Goal: Task Accomplishment & Management: Manage account settings

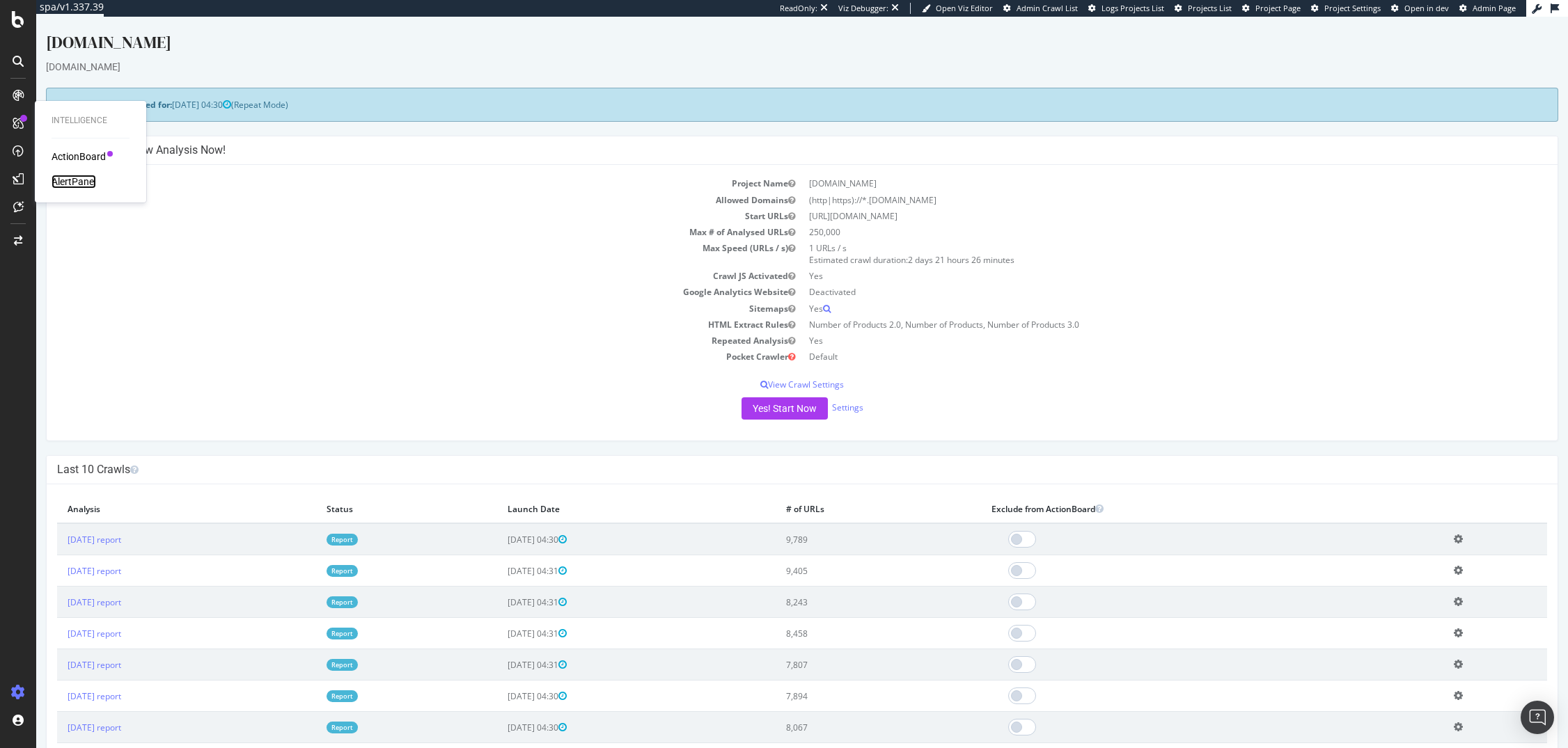
click at [78, 176] on div "AlertPanel" at bounding box center [74, 181] width 45 height 14
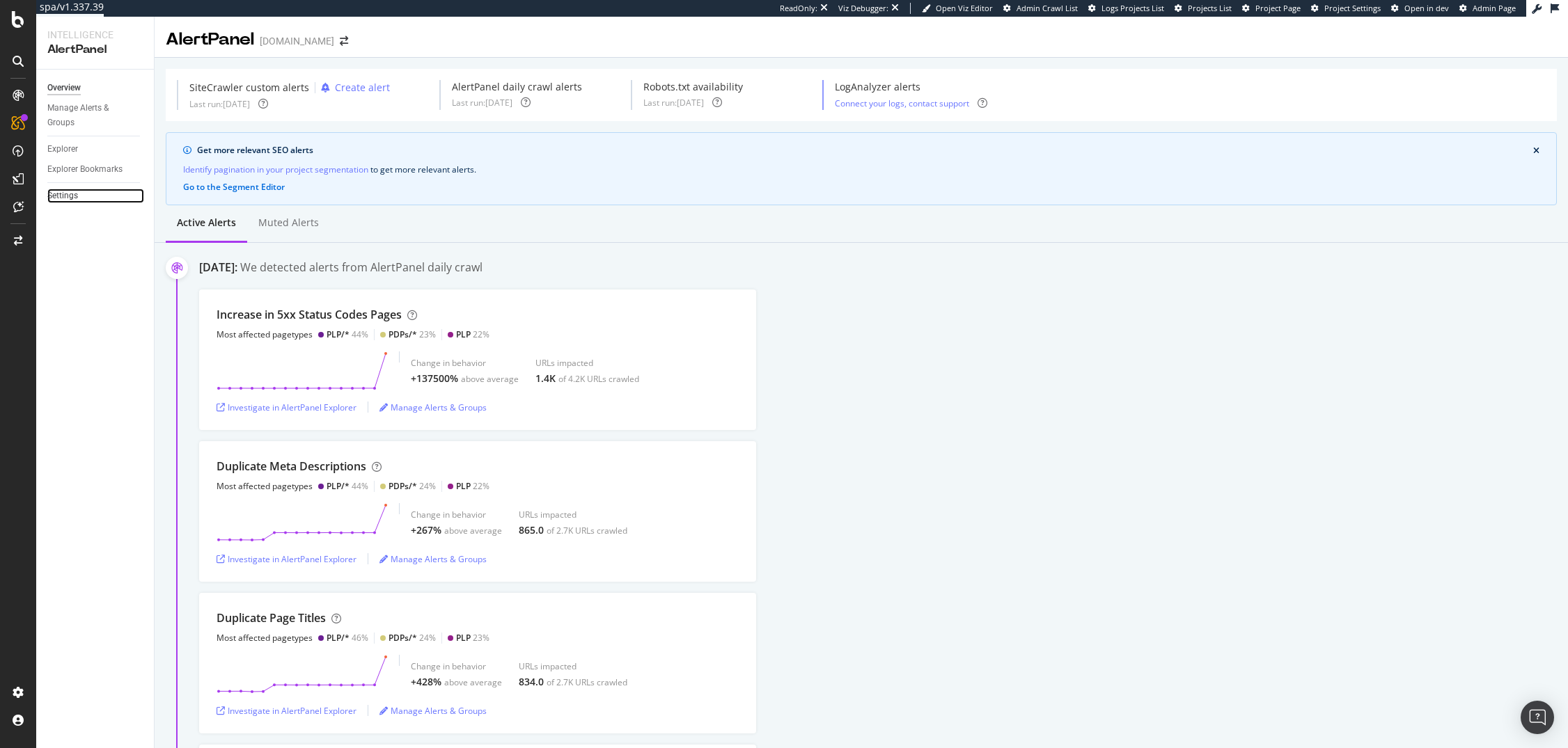
click at [81, 194] on link "Settings" at bounding box center [95, 196] width 97 height 14
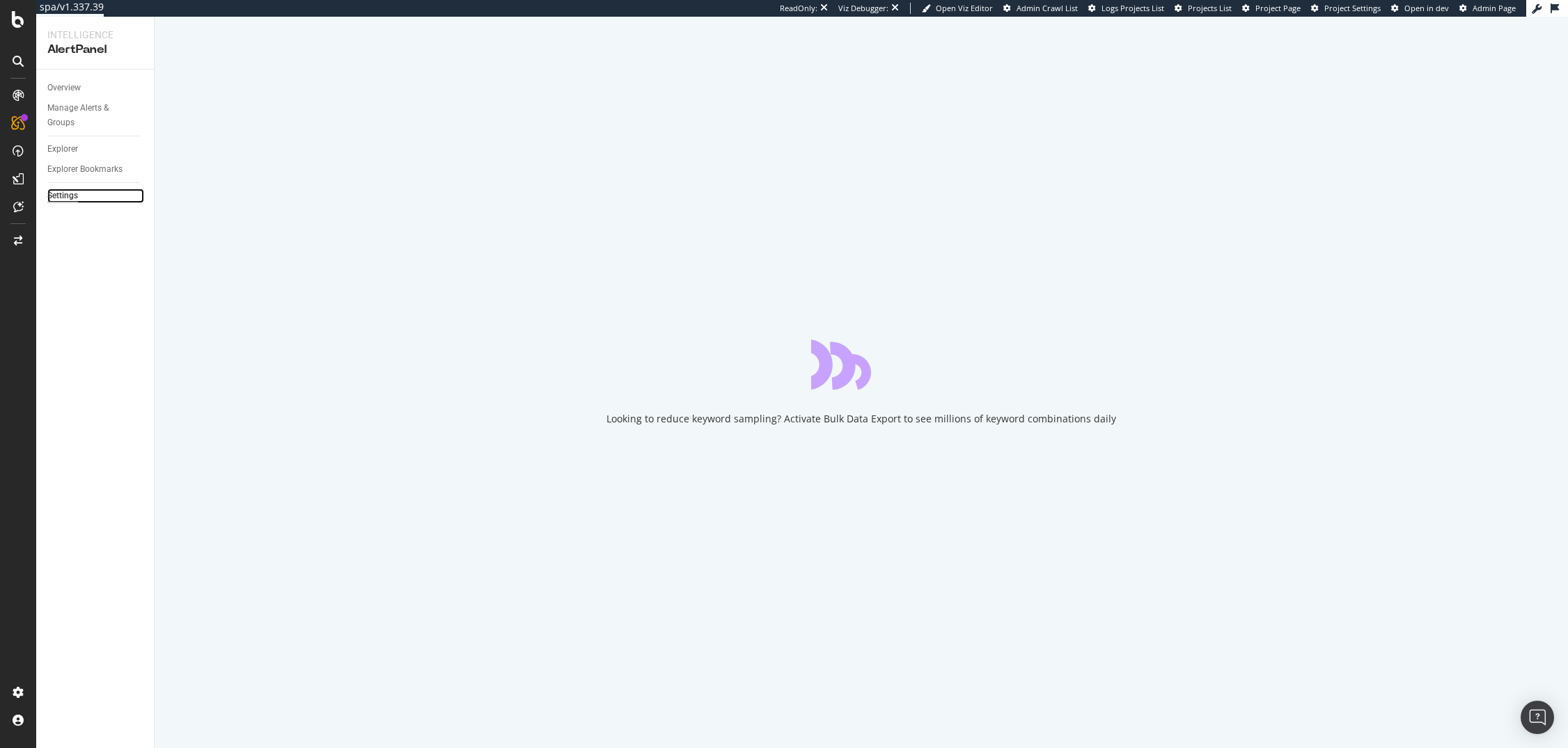
select select "02"
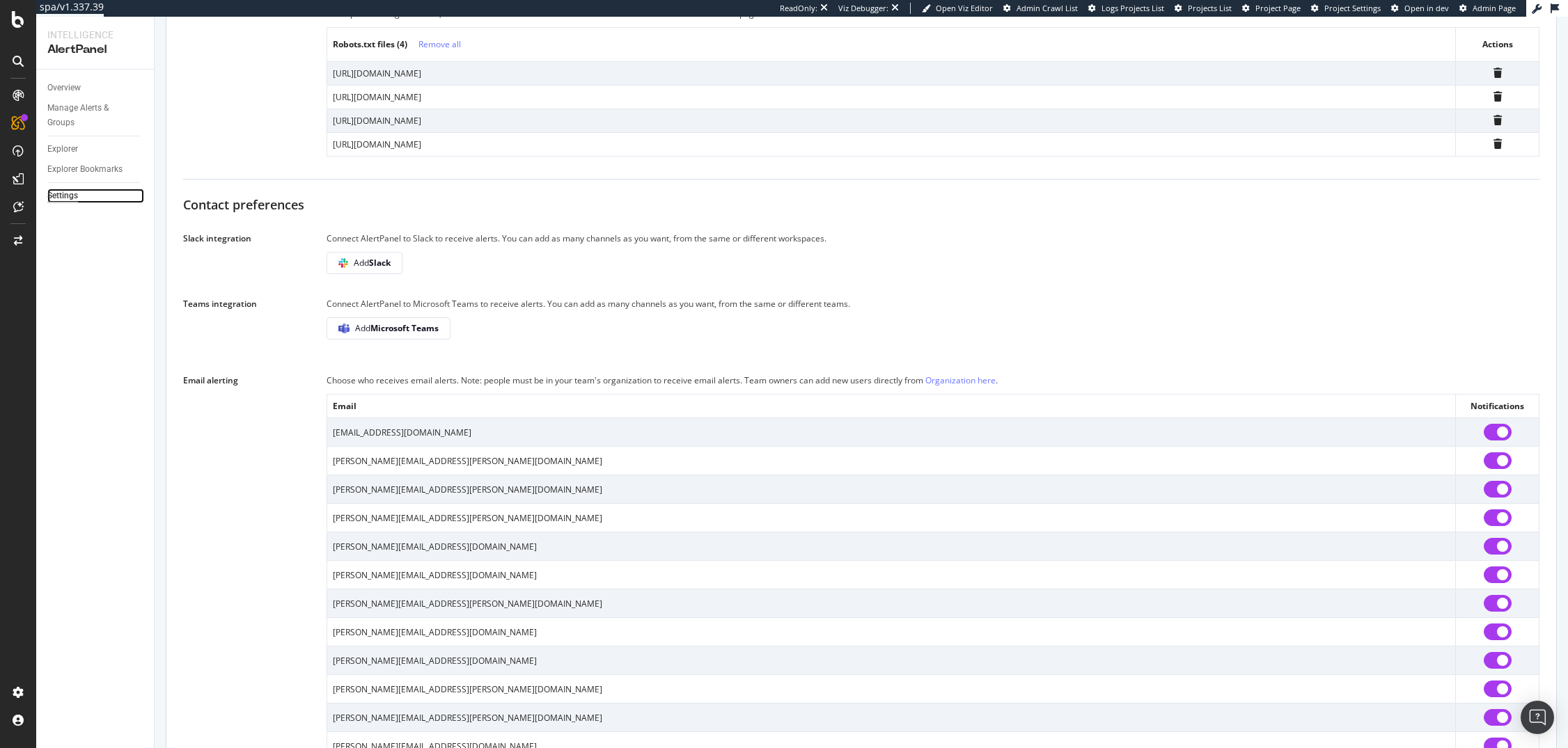
scroll to position [693, 0]
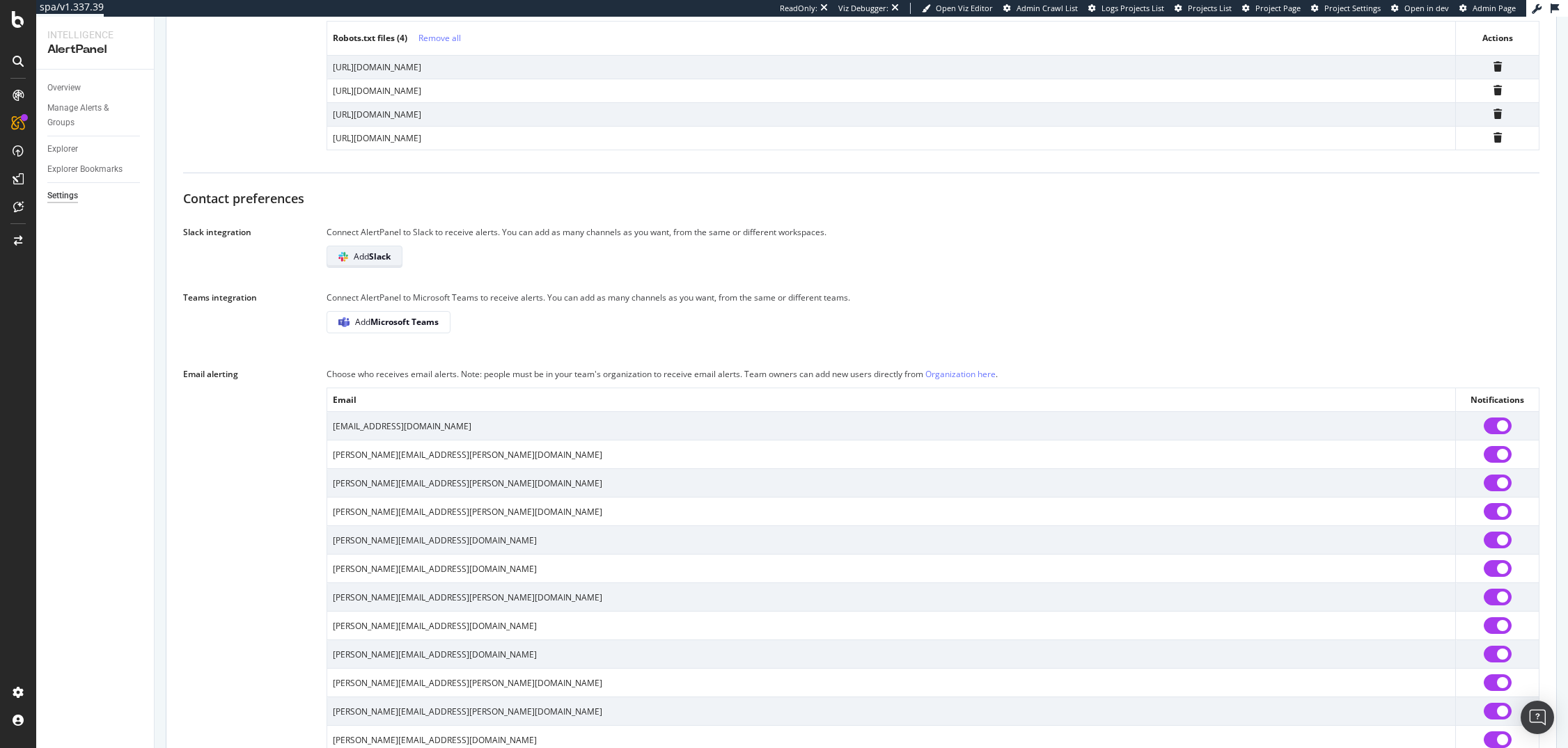
click at [390, 262] on b "Slack" at bounding box center [380, 257] width 22 height 12
click at [276, 151] on div "Robots.txt files Botify automatically retrieves your robots.txt files weekly an…" at bounding box center [861, 10] width 1356 height 280
click at [96, 102] on div "Manage Alerts & Groups" at bounding box center [89, 115] width 84 height 30
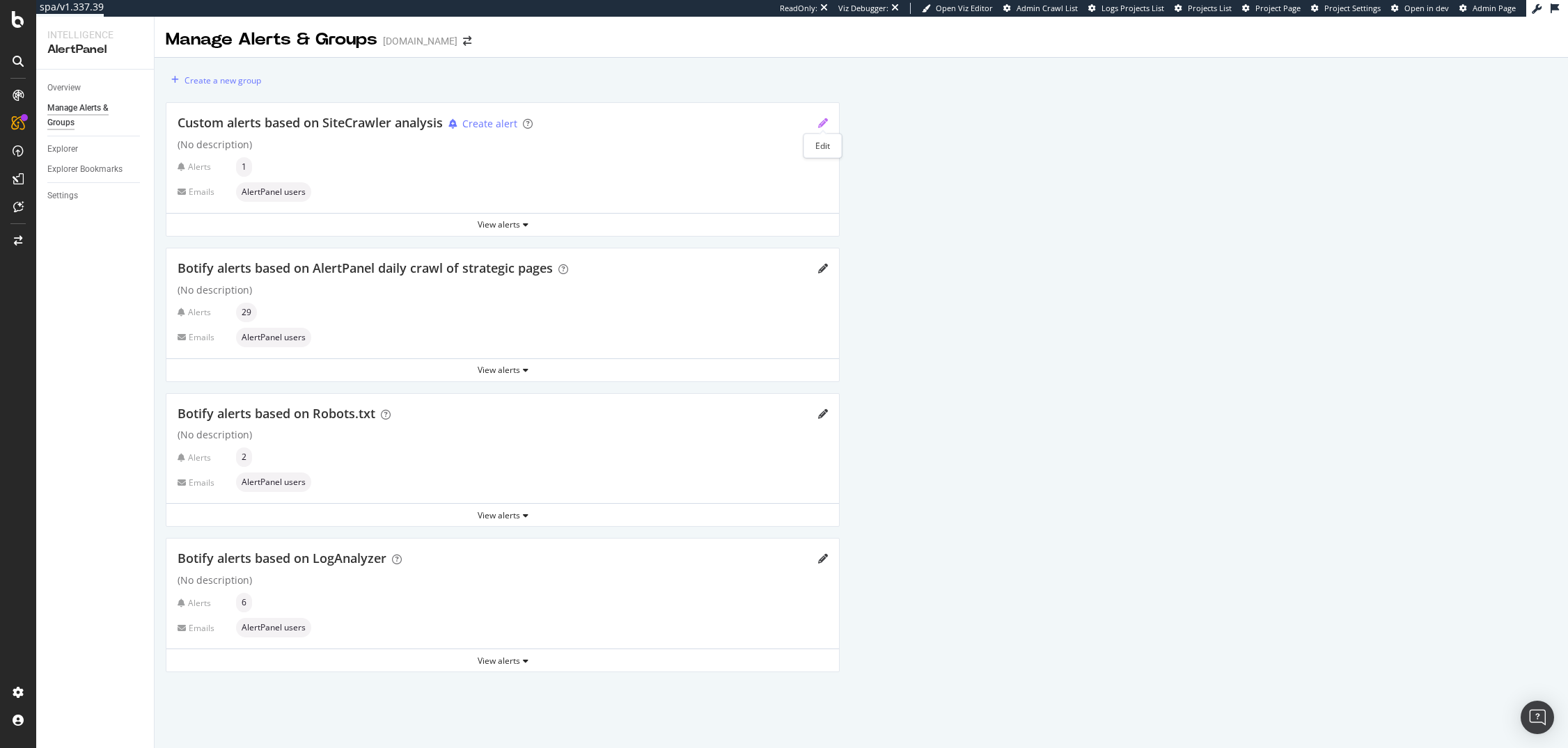
click at [823, 124] on icon "pencil" at bounding box center [822, 123] width 10 height 10
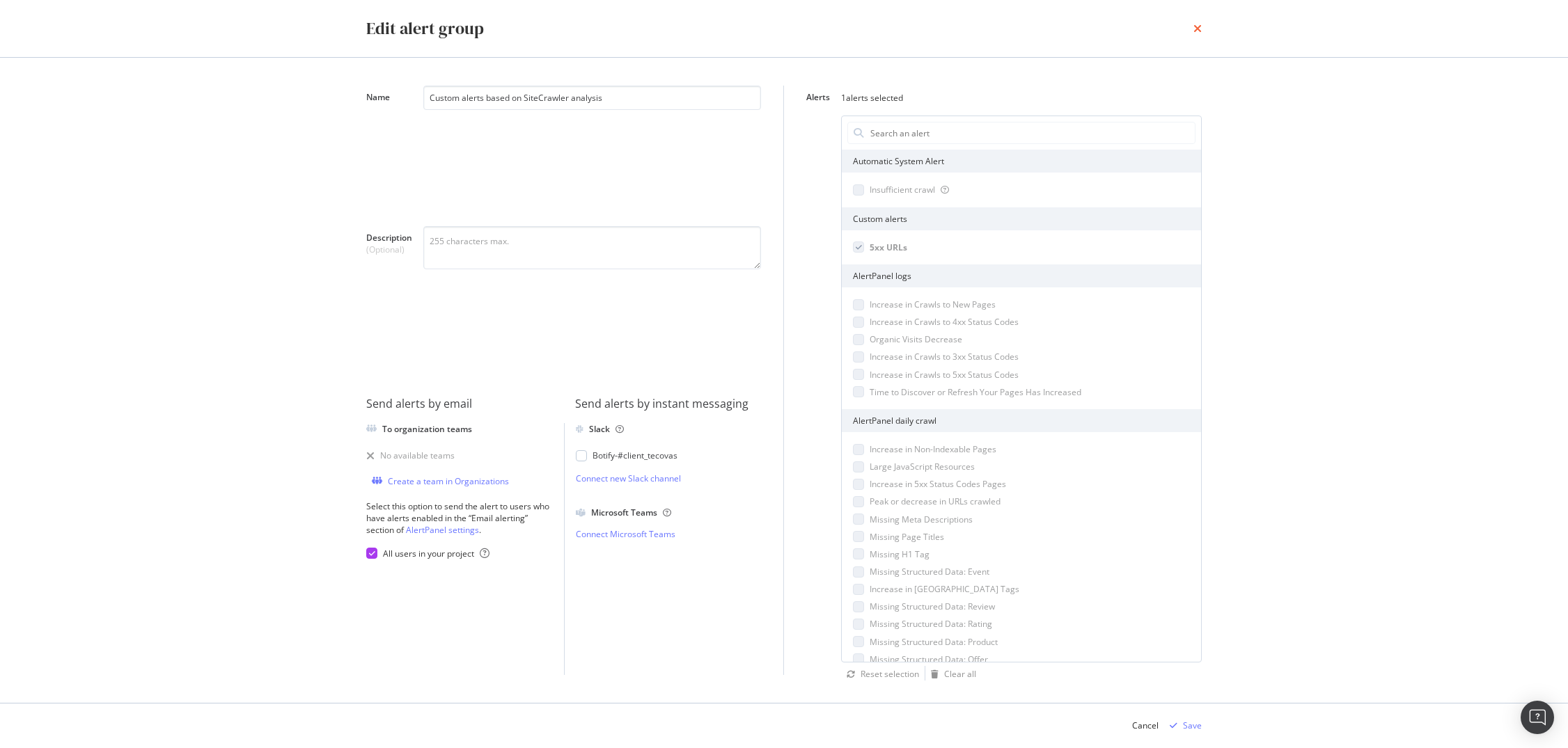
click at [1199, 25] on icon "times" at bounding box center [1197, 29] width 8 height 11
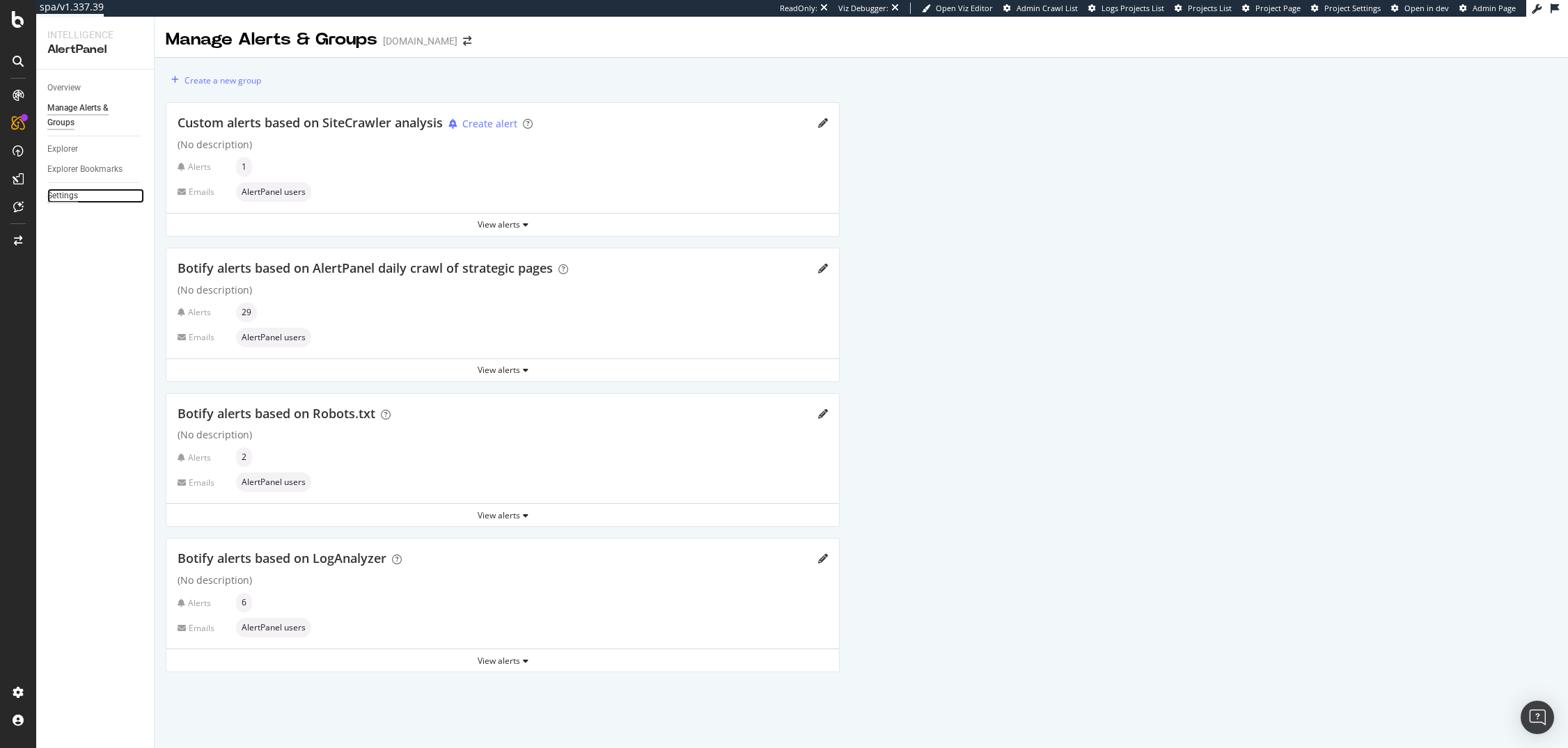
click at [64, 193] on div "Settings" at bounding box center [62, 196] width 30 height 14
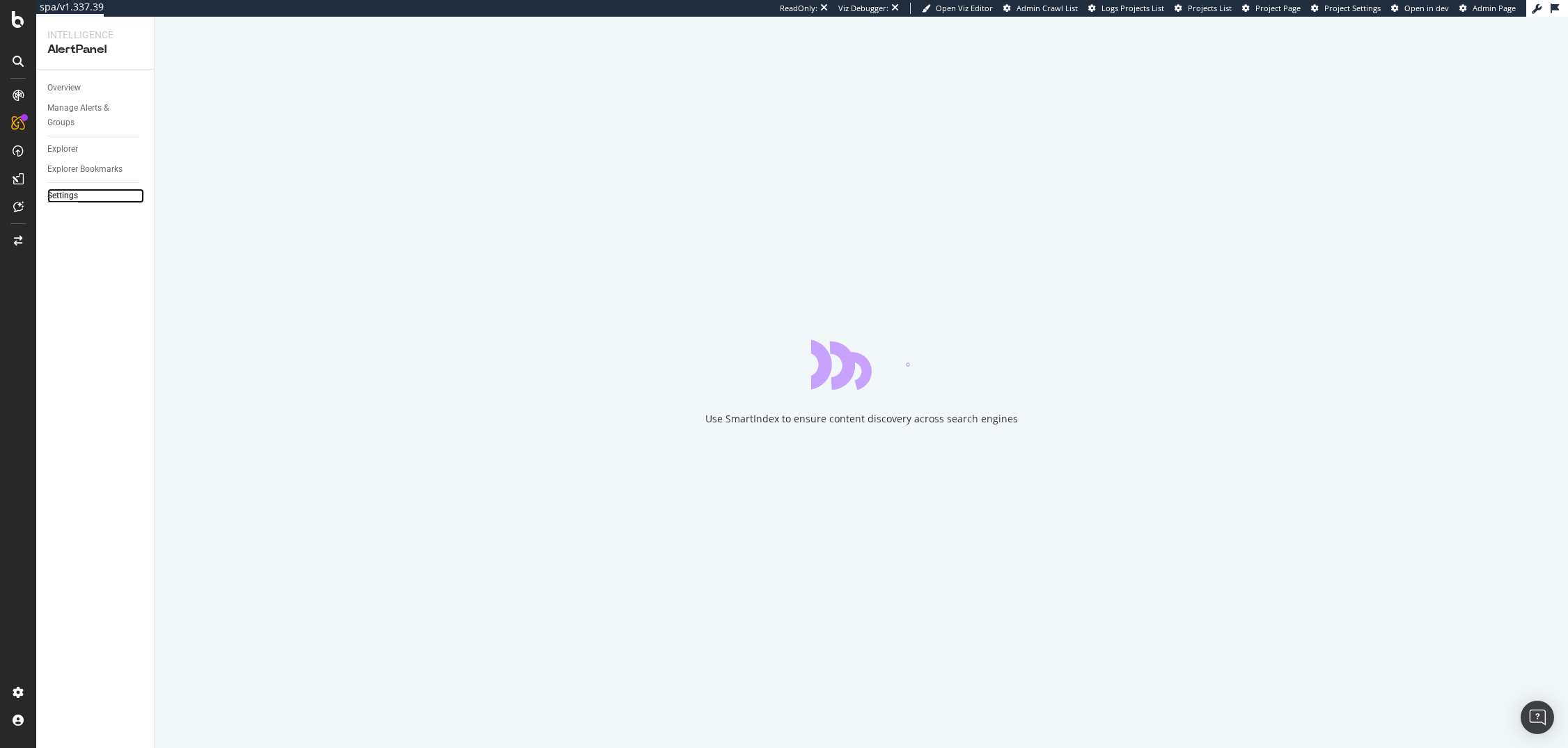
select select "02"
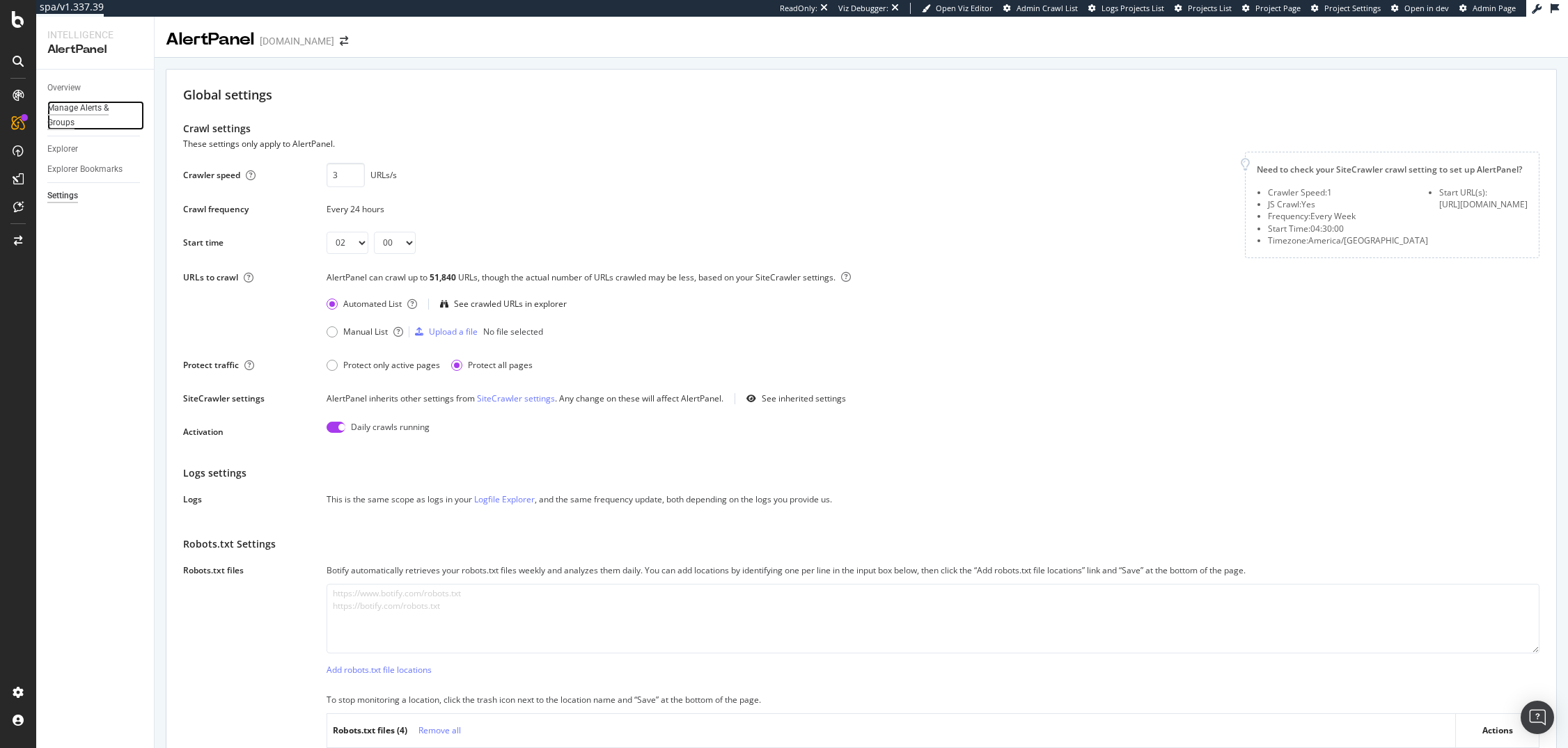
click at [76, 109] on div "Manage Alerts & Groups" at bounding box center [89, 115] width 84 height 30
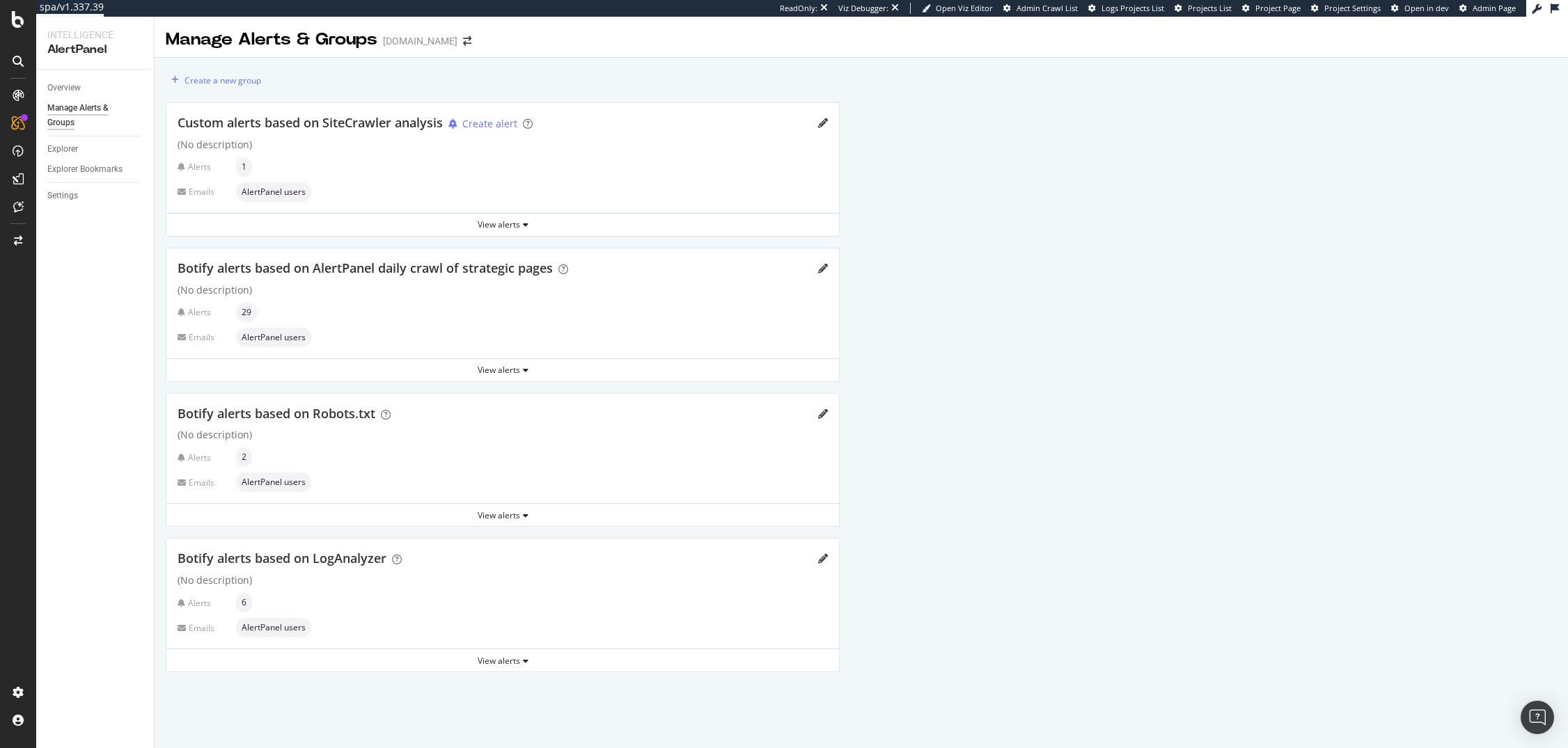
click at [813, 125] on div "Custom alerts based on SiteCrawler analysis Create alert" at bounding box center [503, 123] width 651 height 18
click at [823, 123] on icon "pencil" at bounding box center [822, 123] width 10 height 10
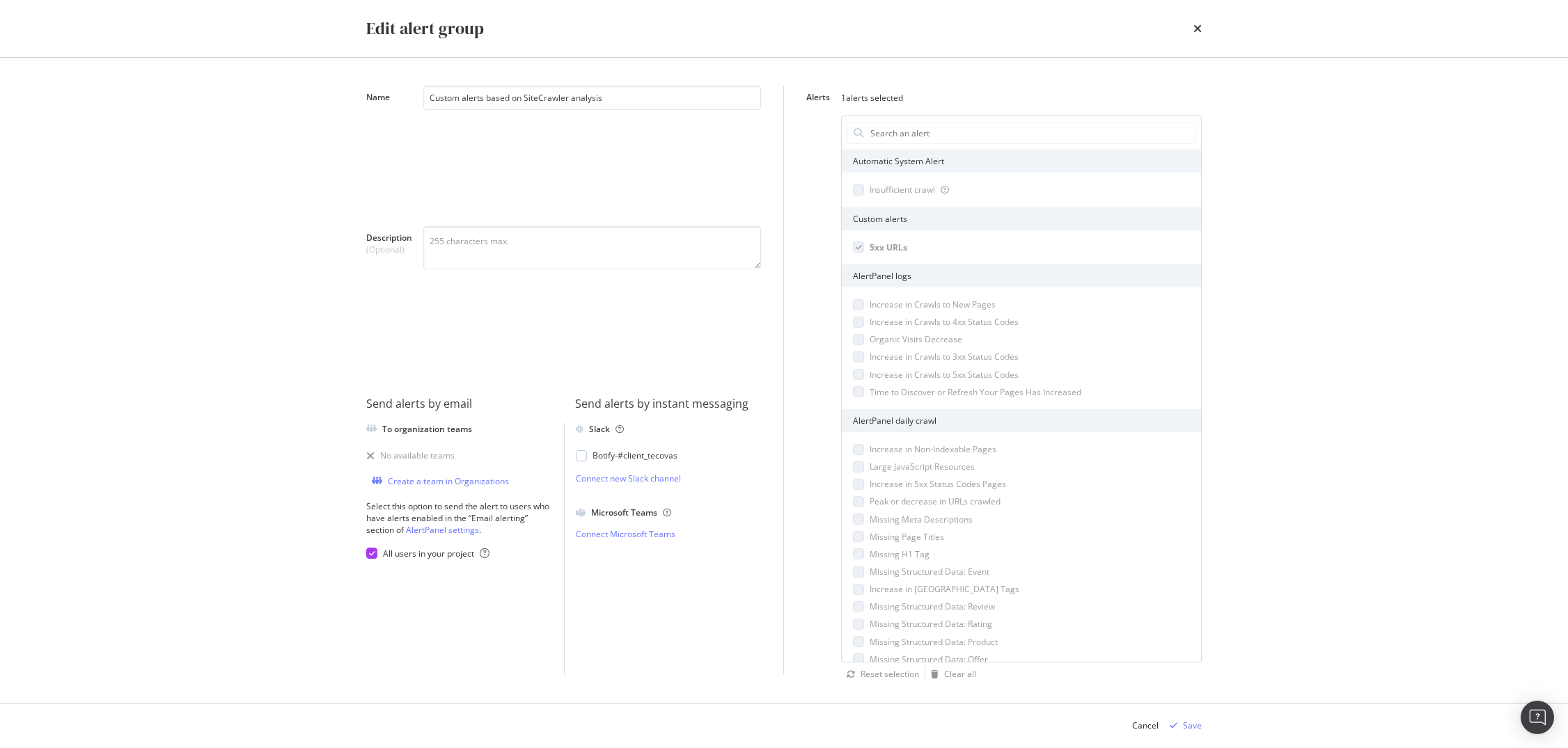
select select "02"
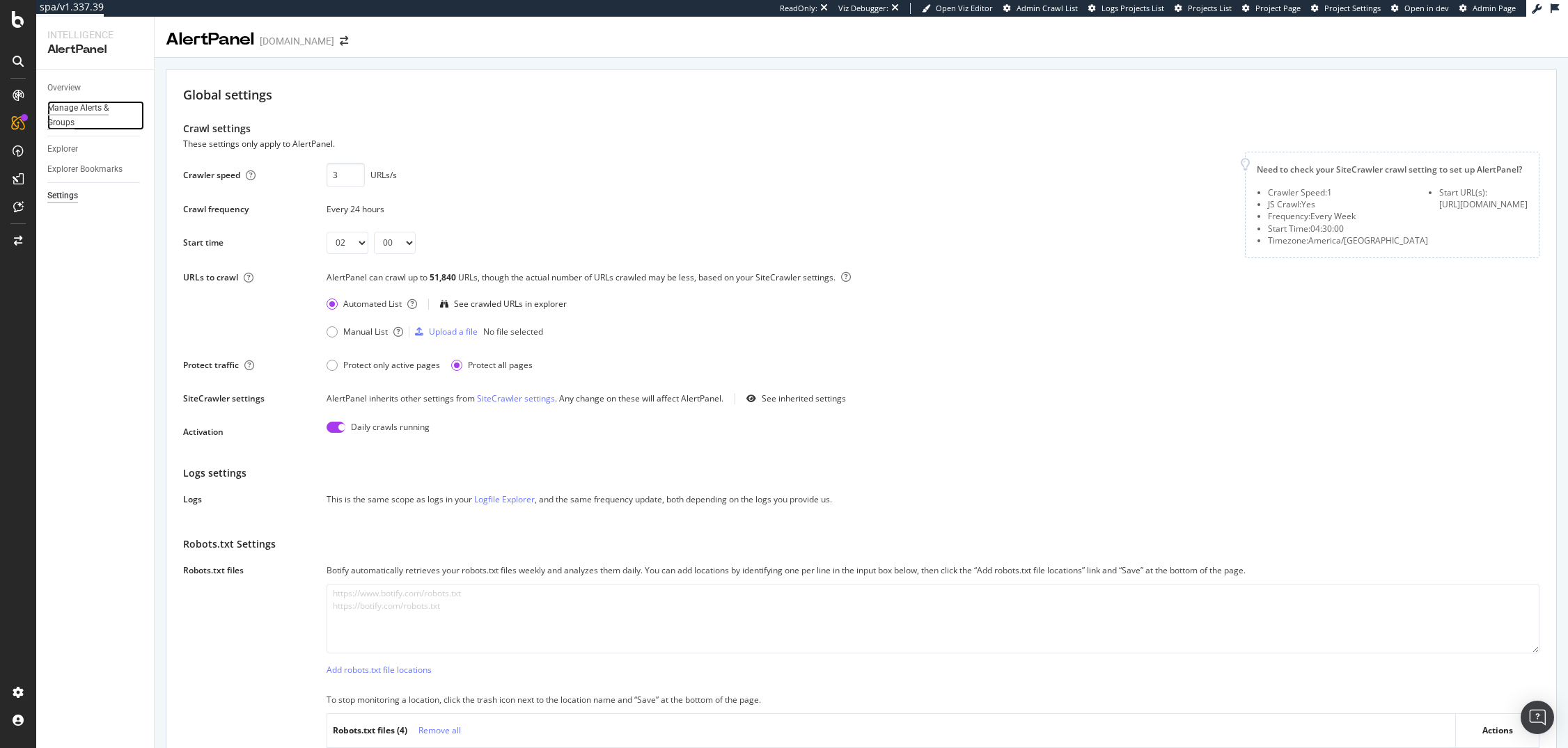
click at [82, 110] on div "Manage Alerts & Groups" at bounding box center [89, 115] width 84 height 30
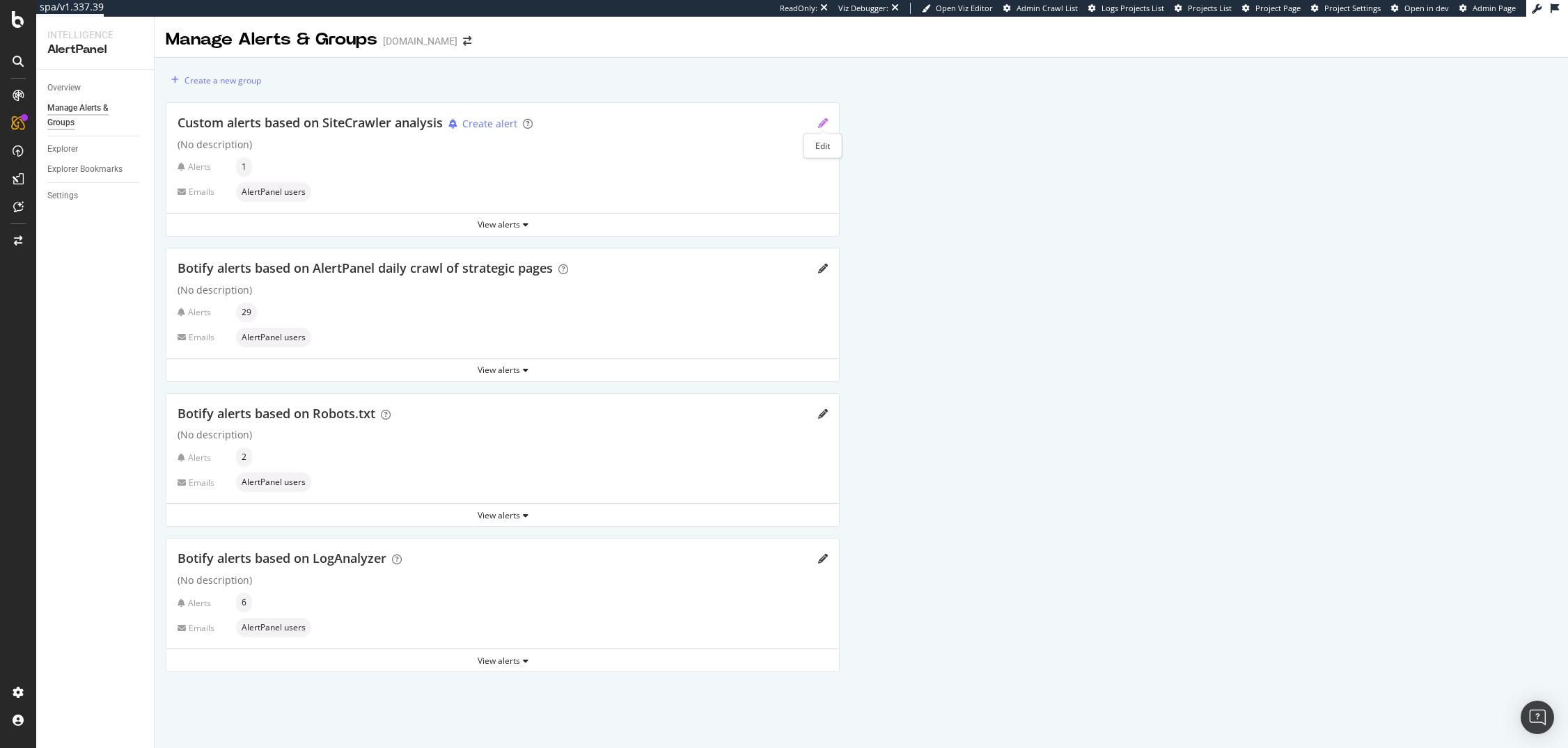
click at [821, 125] on icon "pencil" at bounding box center [822, 123] width 10 height 10
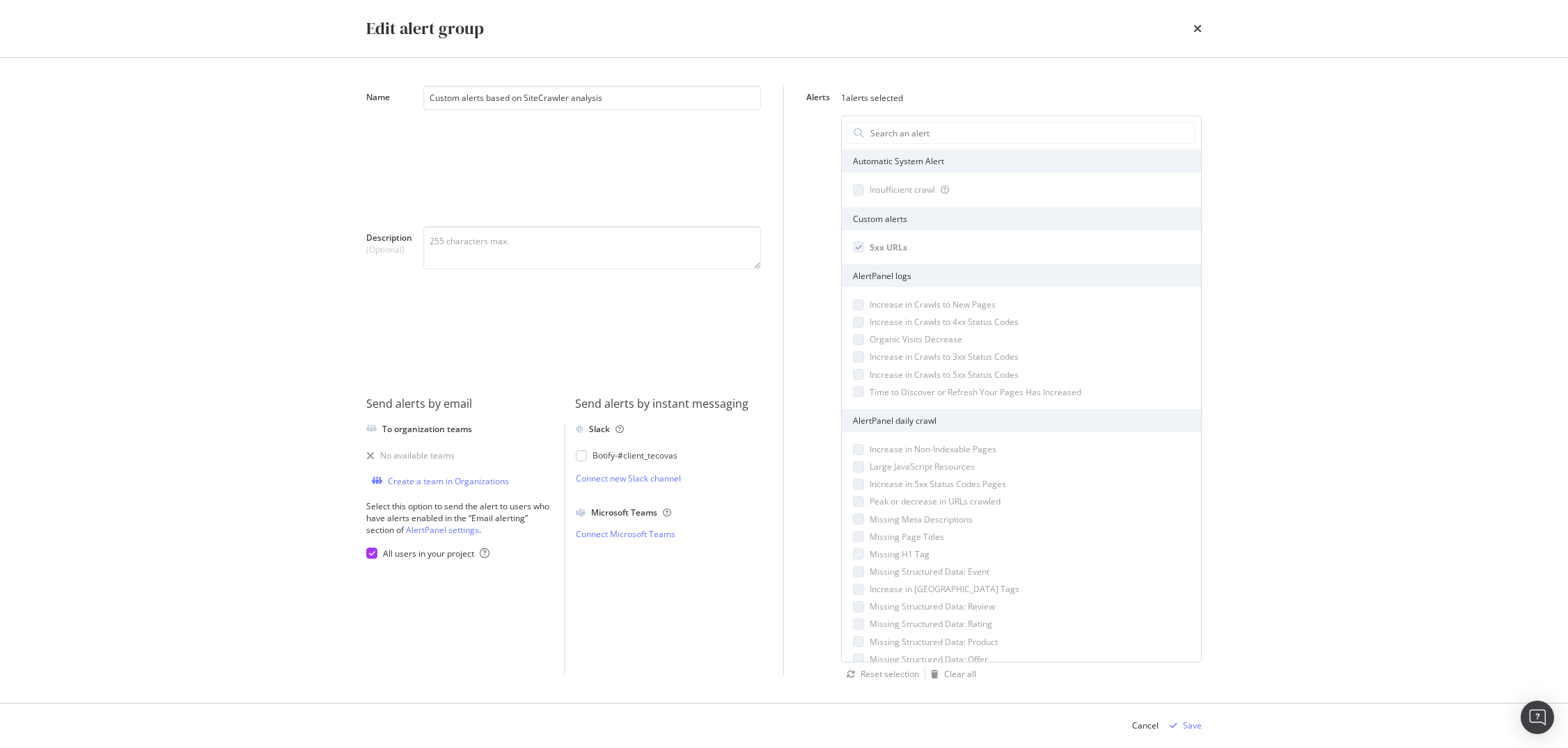
drag, startPoint x: 140, startPoint y: 84, endPoint x: 173, endPoint y: 42, distance: 53.4
click at [140, 84] on div "Edit alert group Name Custom alerts based on SiteCrawler analysis Description (…" at bounding box center [784, 374] width 1568 height 748
click at [1198, 33] on icon "times" at bounding box center [1197, 29] width 8 height 11
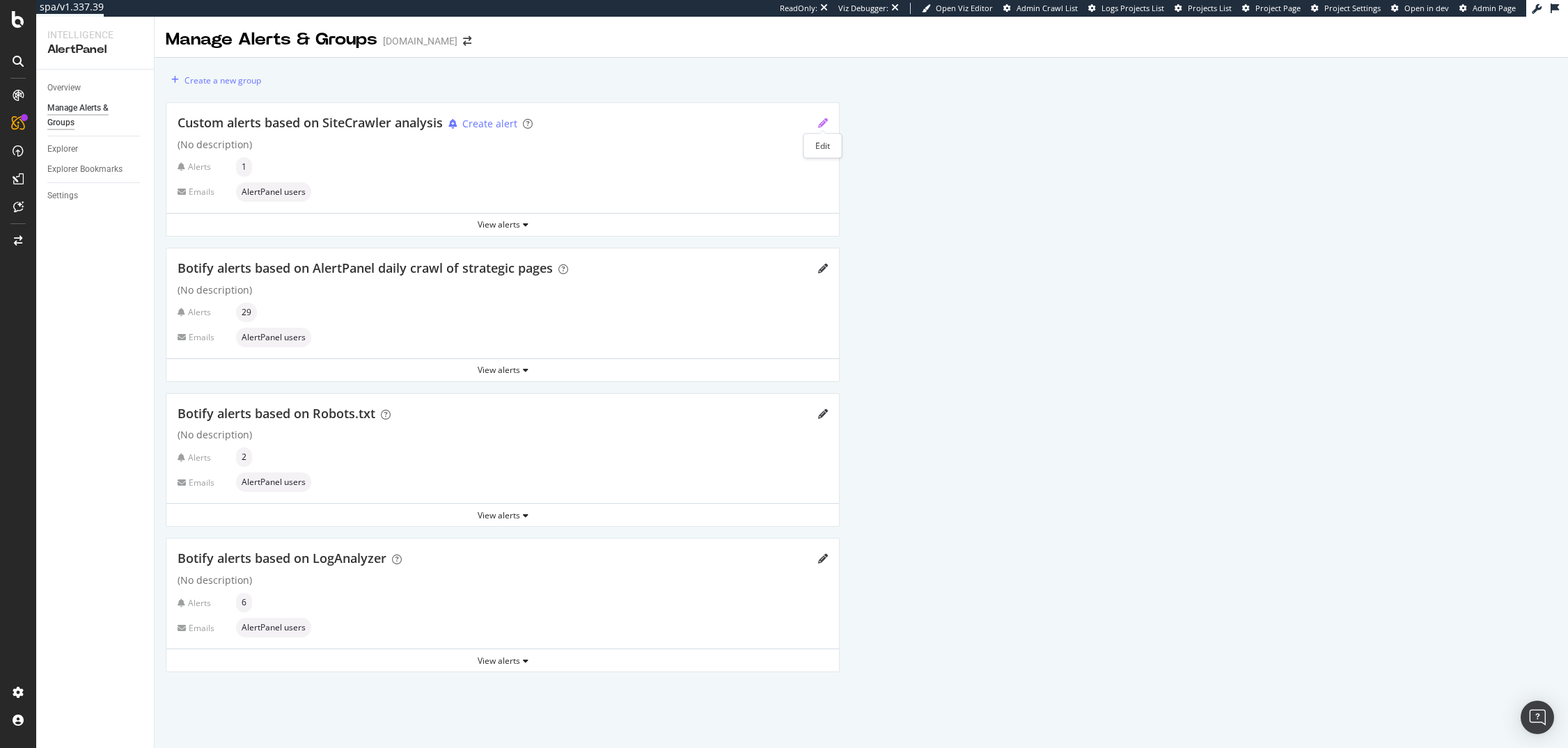
click at [824, 121] on icon "pencil" at bounding box center [822, 123] width 10 height 10
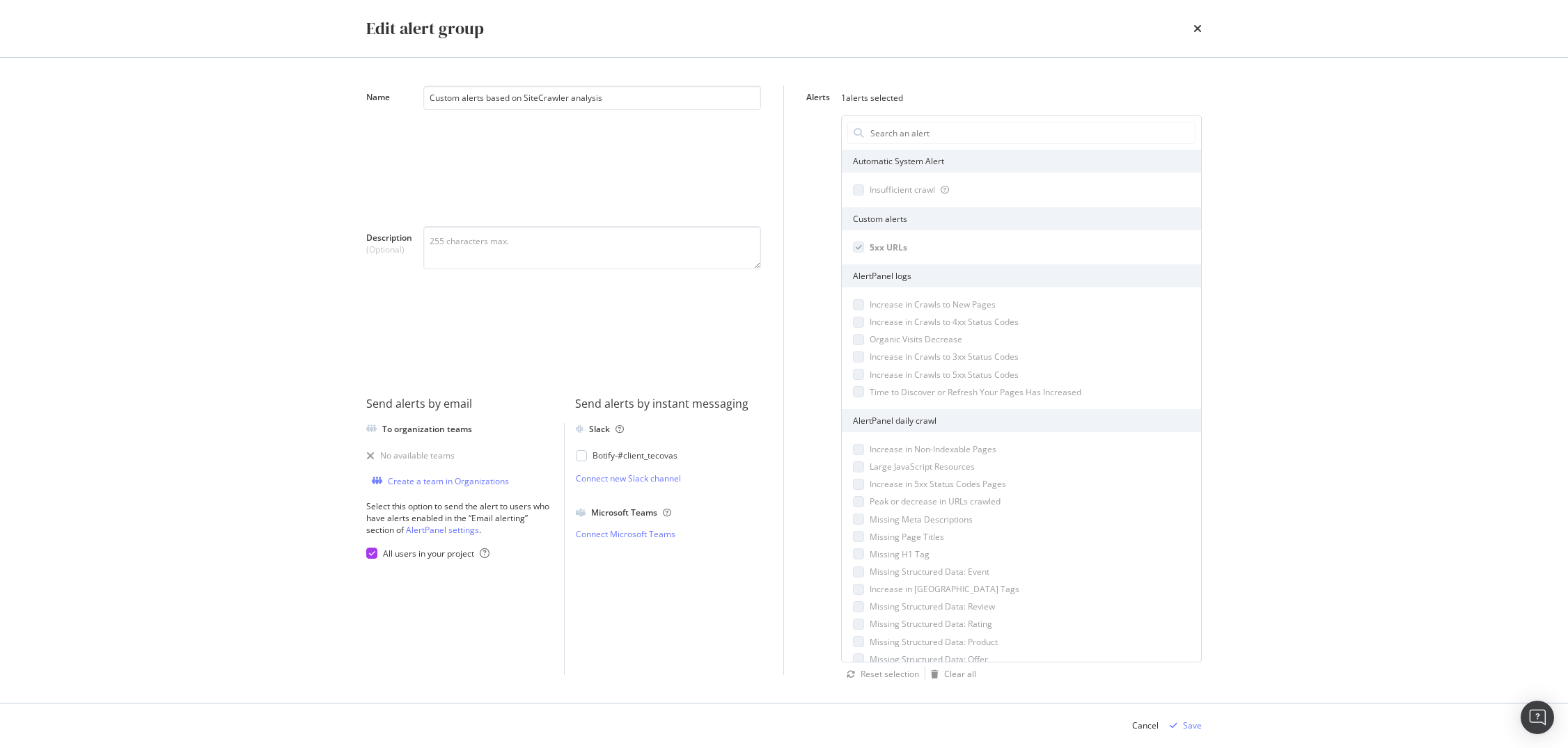
click at [1303, 100] on div "Edit alert group Name Custom alerts based on SiteCrawler analysis Description (…" at bounding box center [784, 374] width 1568 height 748
click at [1197, 25] on icon "times" at bounding box center [1197, 29] width 8 height 11
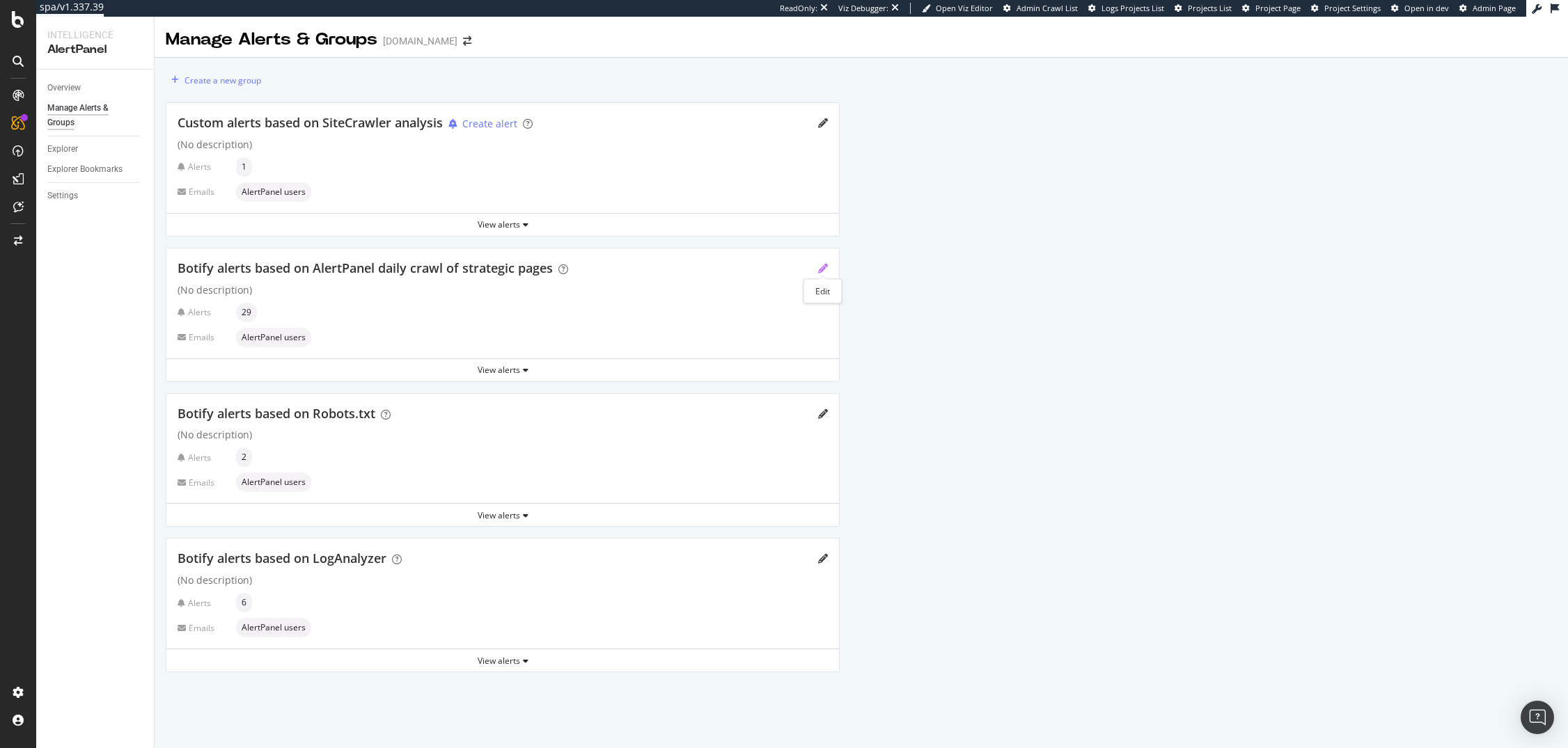
click at [821, 272] on icon "pencil" at bounding box center [822, 269] width 10 height 10
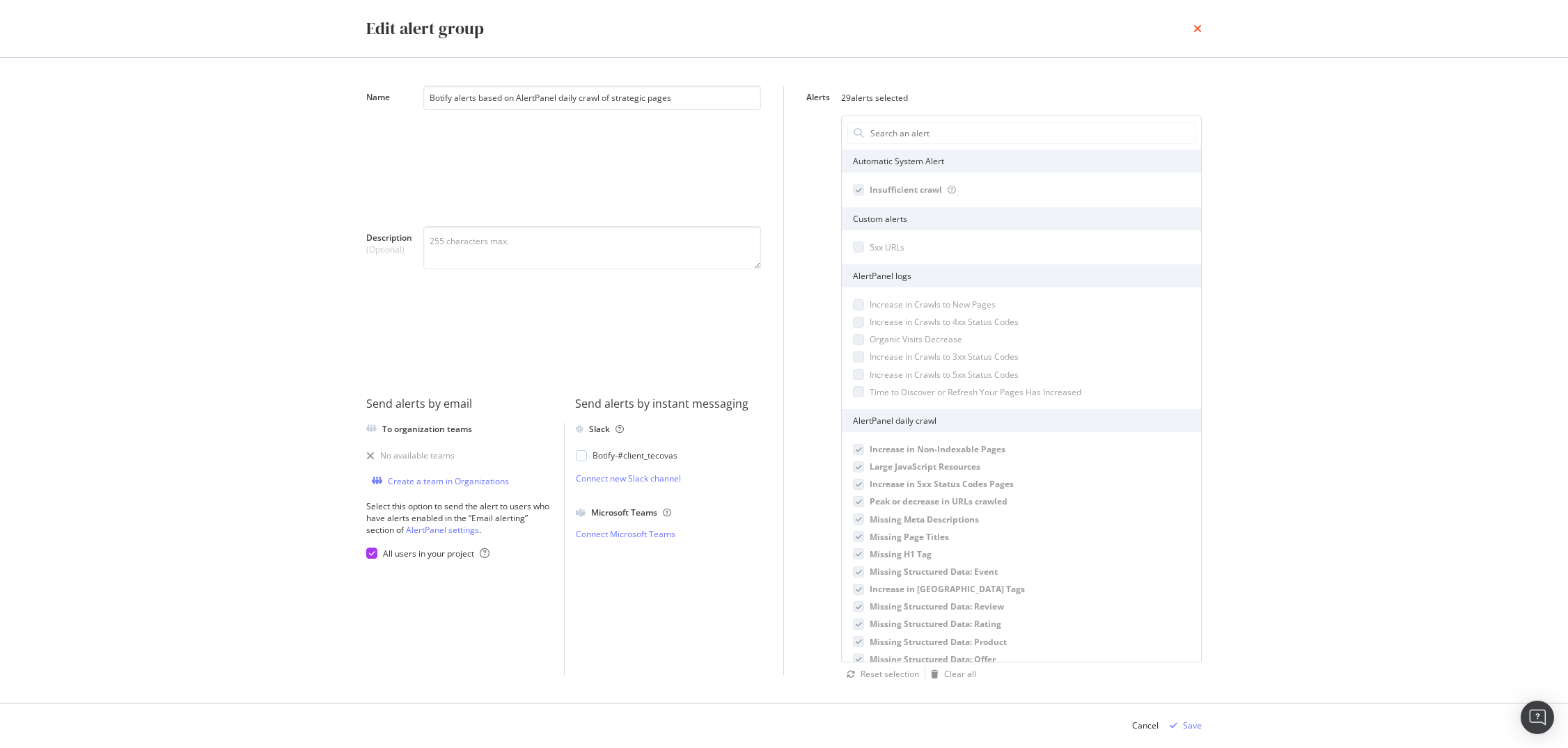
click at [1200, 32] on icon "times" at bounding box center [1197, 29] width 8 height 11
